Goal: Task Accomplishment & Management: Use online tool/utility

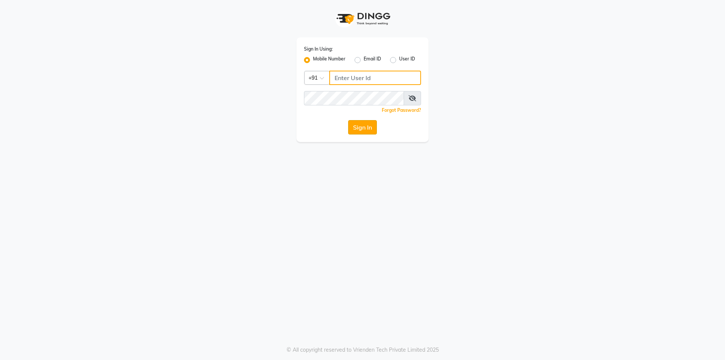
type input "9842744220"
click at [369, 126] on button "Sign In" at bounding box center [362, 127] width 29 height 14
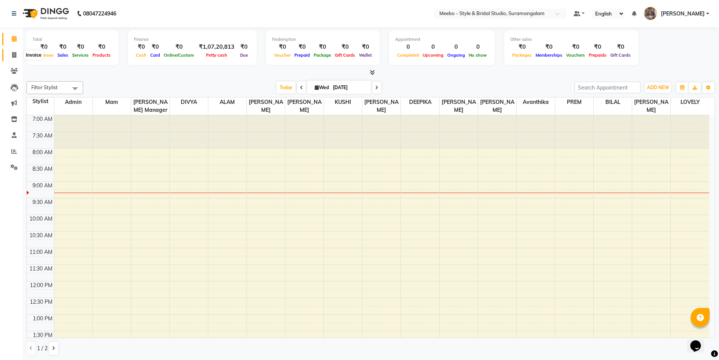
click at [15, 54] on icon at bounding box center [14, 55] width 4 height 6
select select "service"
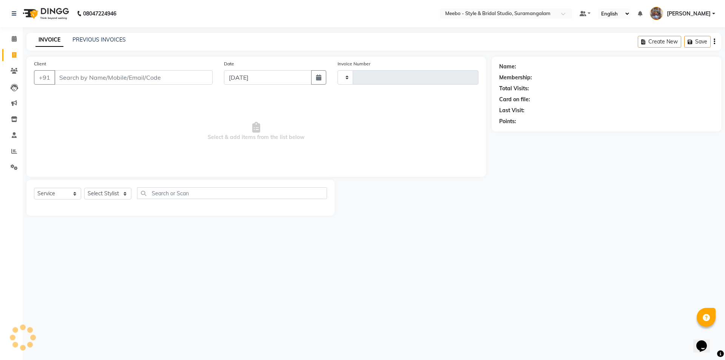
type input "5380"
select select "12"
